Goal: Information Seeking & Learning: Learn about a topic

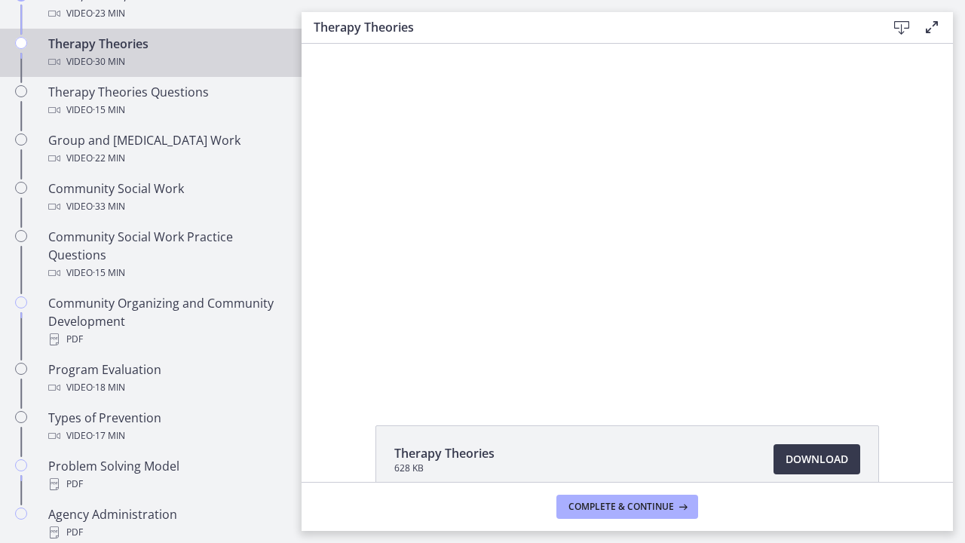
scroll to position [658, 0]
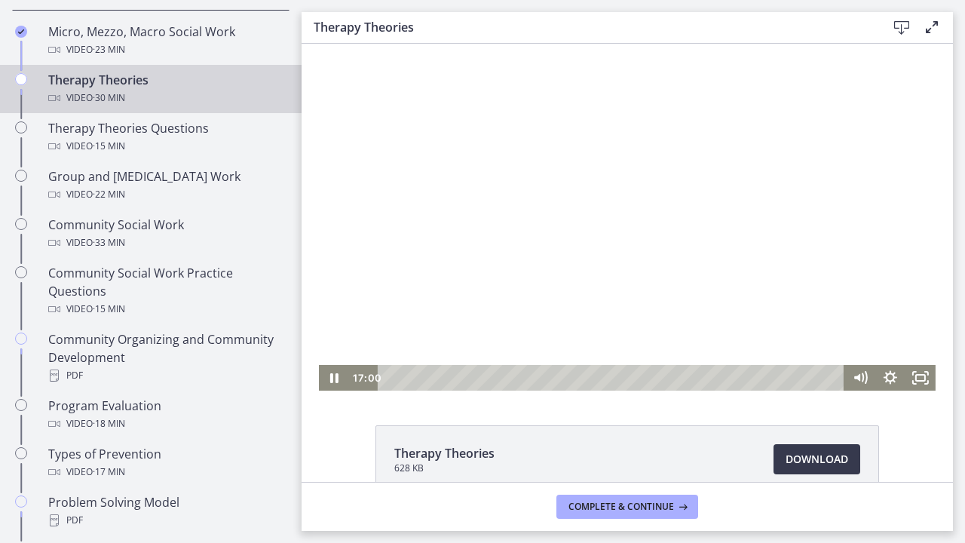
click at [491, 293] on div at bounding box center [627, 217] width 617 height 347
click at [510, 305] on div at bounding box center [627, 217] width 617 height 347
click at [663, 277] on div at bounding box center [627, 217] width 617 height 347
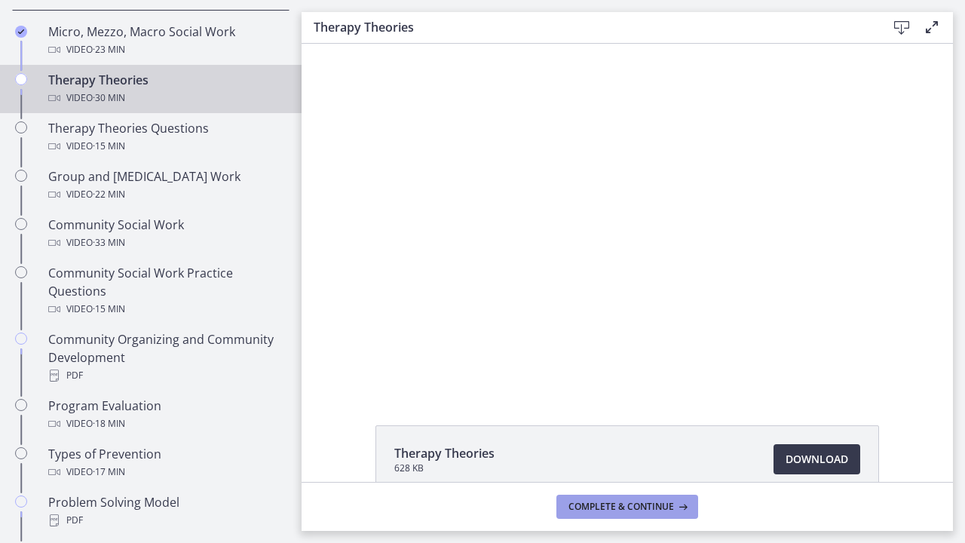
click at [642, 497] on button "Complete & continue" at bounding box center [627, 506] width 142 height 24
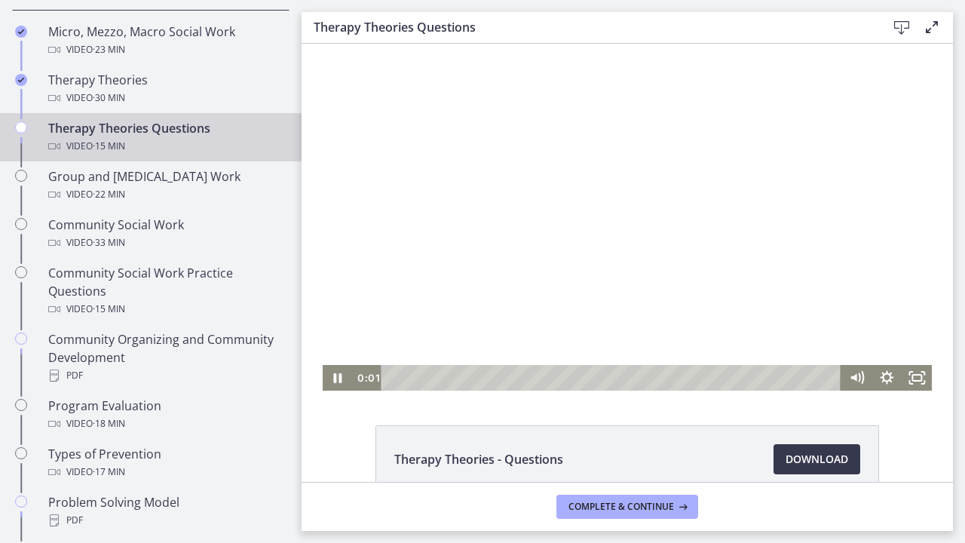
click at [550, 207] on div at bounding box center [628, 217] width 610 height 347
click at [921, 377] on rect "Fullscreen" at bounding box center [916, 378] width 9 height 6
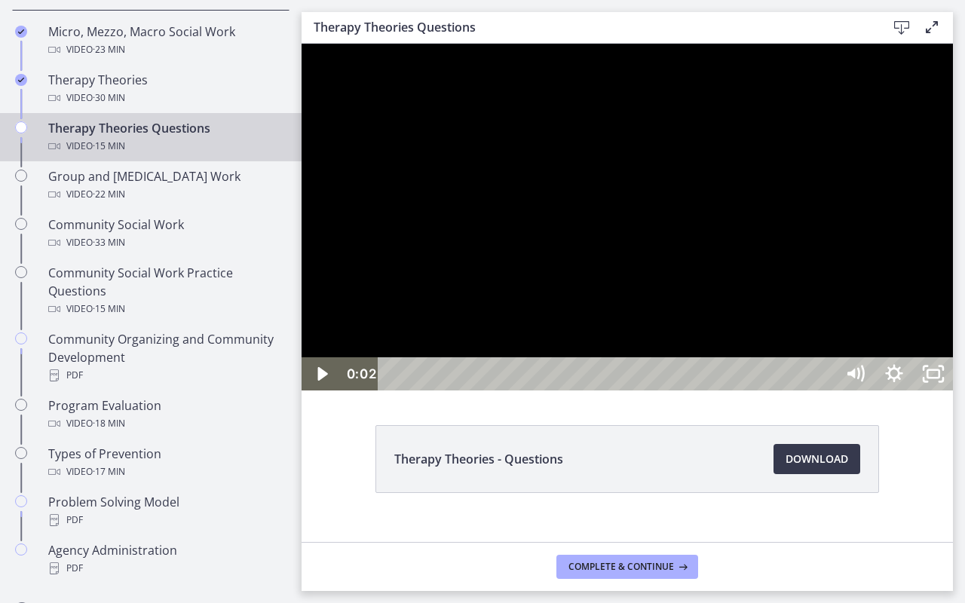
click at [953, 385] on div at bounding box center [627, 217] width 651 height 347
click at [953, 390] on div at bounding box center [627, 217] width 651 height 347
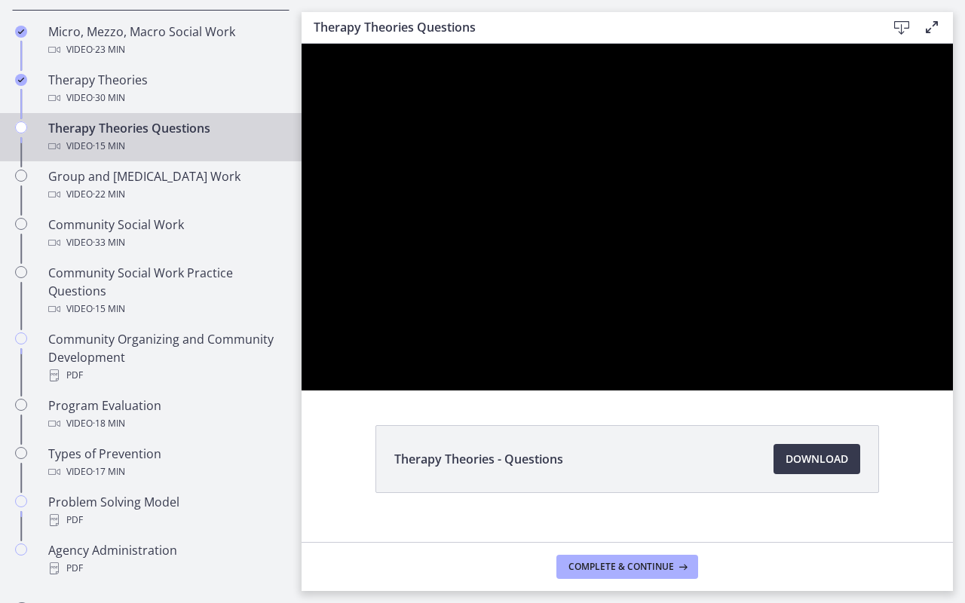
click at [953, 390] on div at bounding box center [627, 217] width 651 height 347
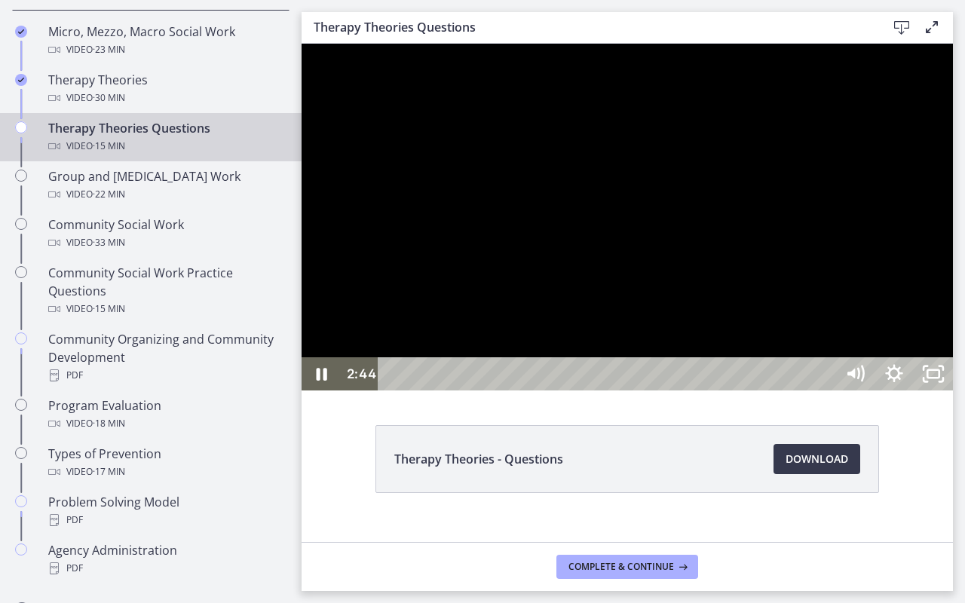
click at [953, 390] on div at bounding box center [627, 217] width 651 height 347
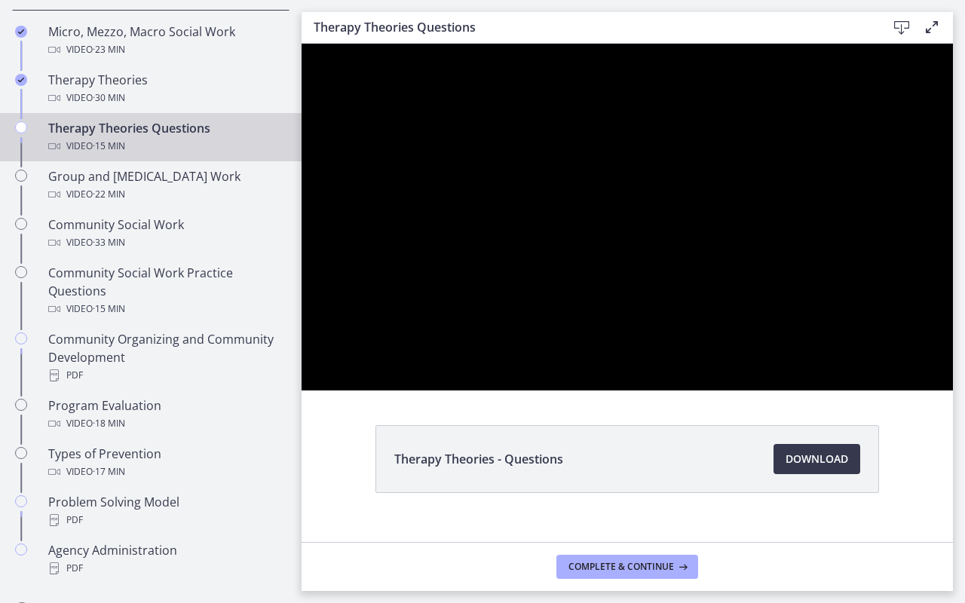
click at [953, 390] on div at bounding box center [627, 217] width 651 height 347
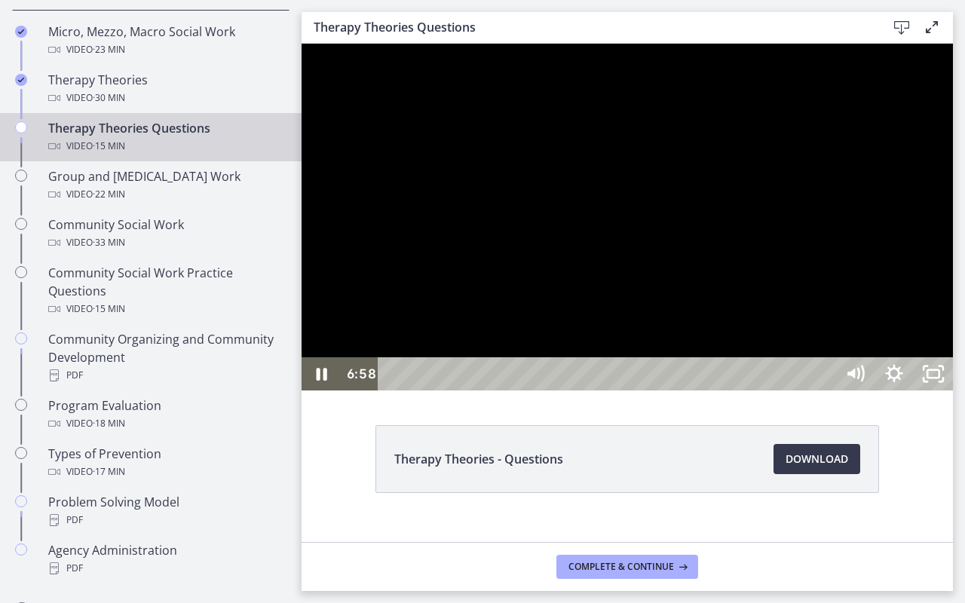
click at [953, 390] on div at bounding box center [627, 217] width 651 height 347
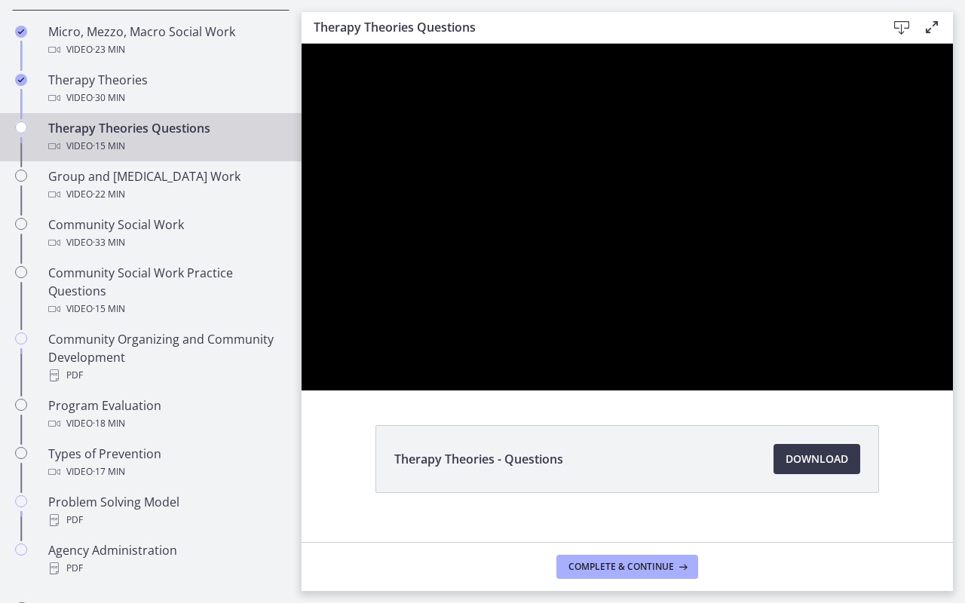
click at [953, 390] on div at bounding box center [627, 217] width 651 height 347
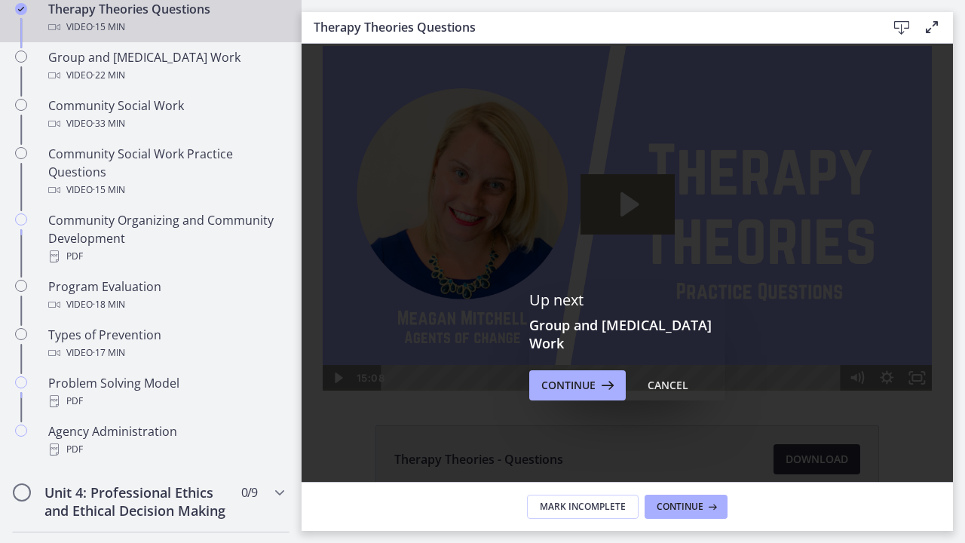
scroll to position [749, 0]
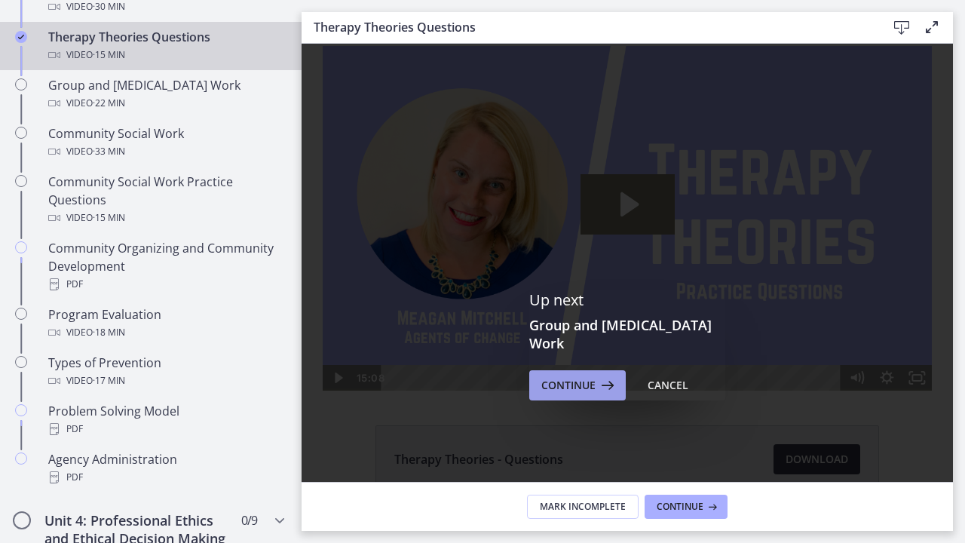
click at [571, 384] on span "Continue" at bounding box center [568, 385] width 54 height 18
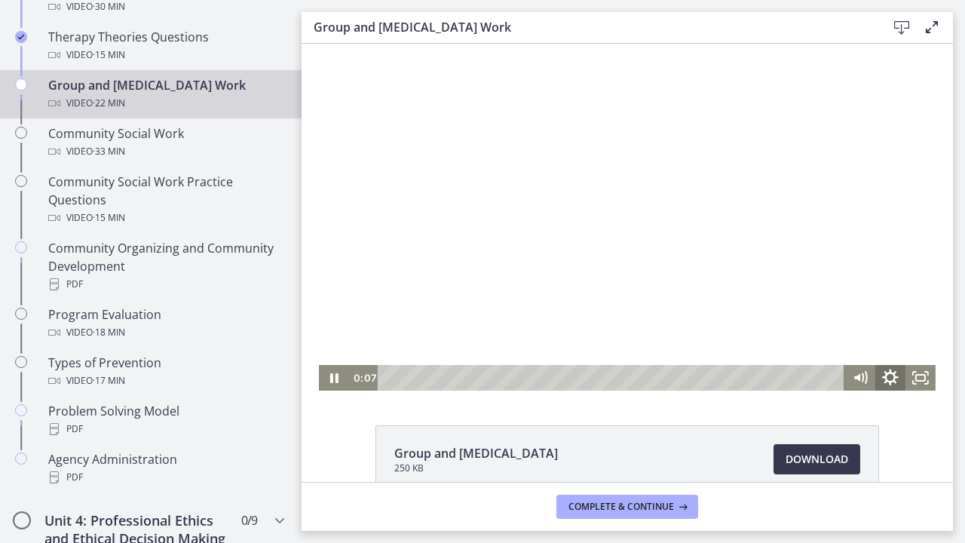
click at [883, 380] on icon "Show settings menu" at bounding box center [890, 378] width 36 height 31
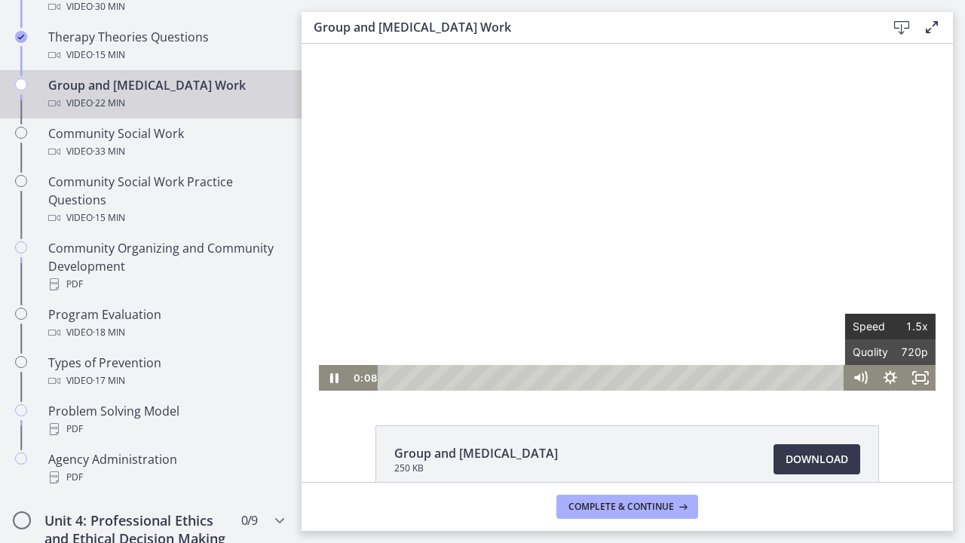
click at [896, 323] on span "1.5x" at bounding box center [909, 327] width 38 height 26
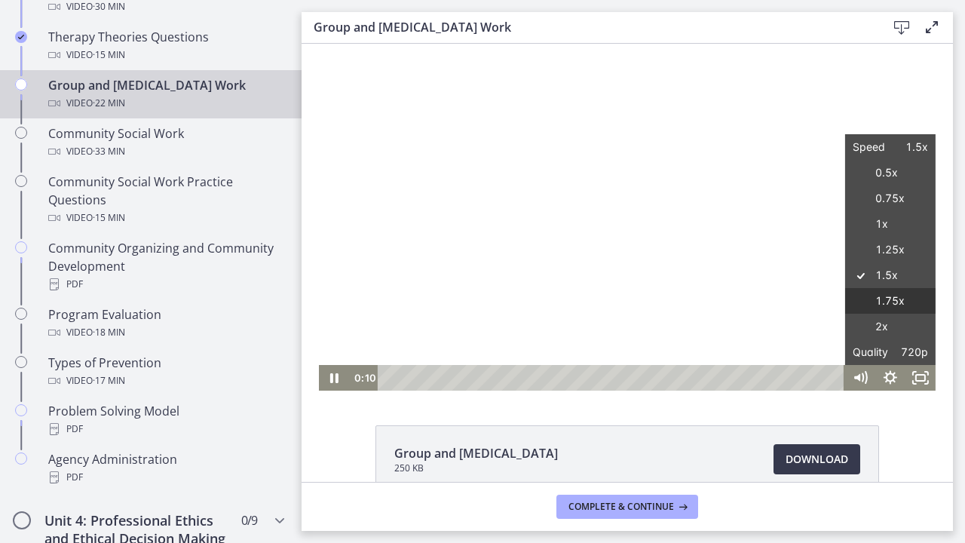
click at [897, 302] on label "1.75x" at bounding box center [890, 301] width 90 height 26
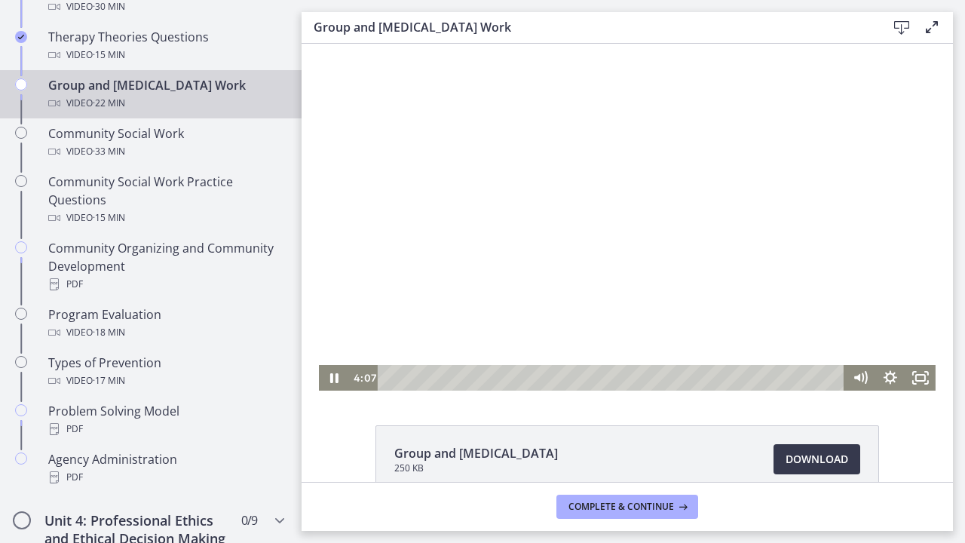
click at [723, 302] on div at bounding box center [627, 217] width 617 height 347
